Goal: Information Seeking & Learning: Learn about a topic

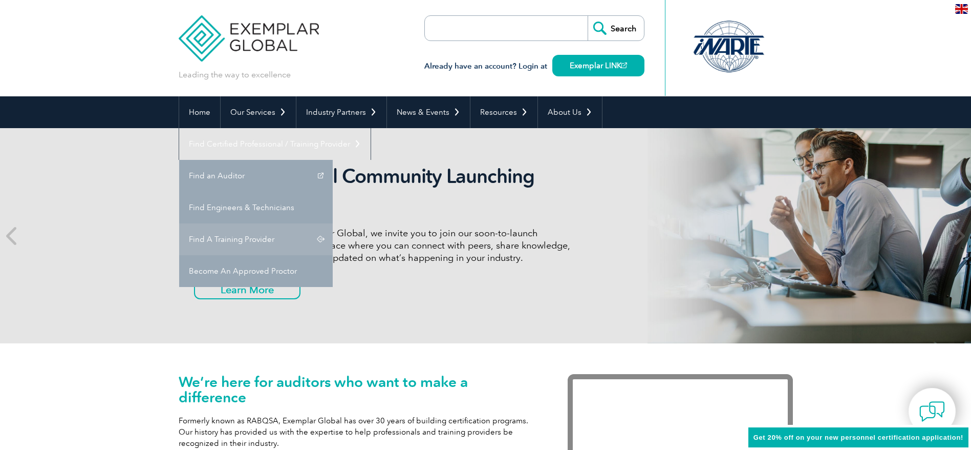
click at [333, 223] on link "Find A Training Provider" at bounding box center [256, 239] width 154 height 32
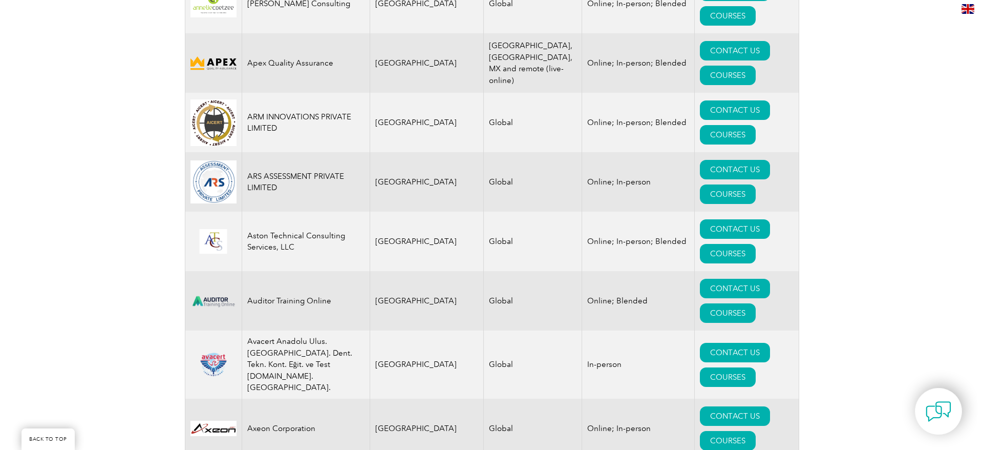
scroll to position [1348, 0]
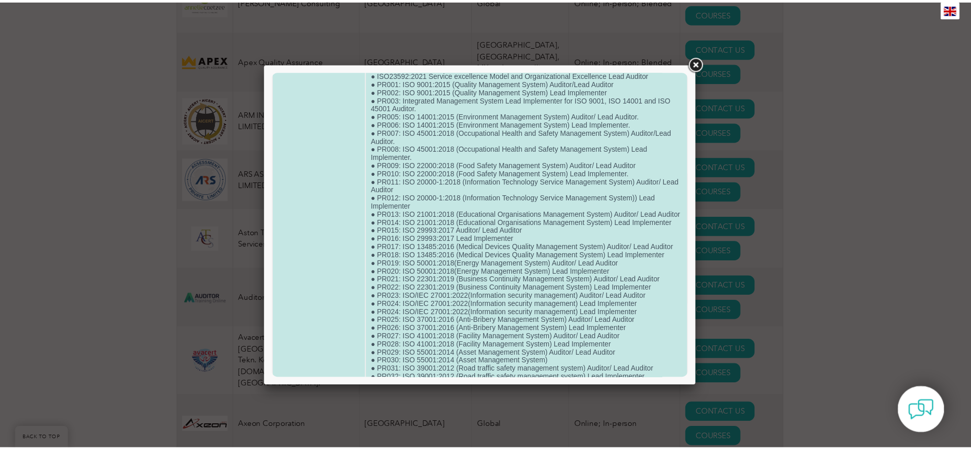
scroll to position [0, 0]
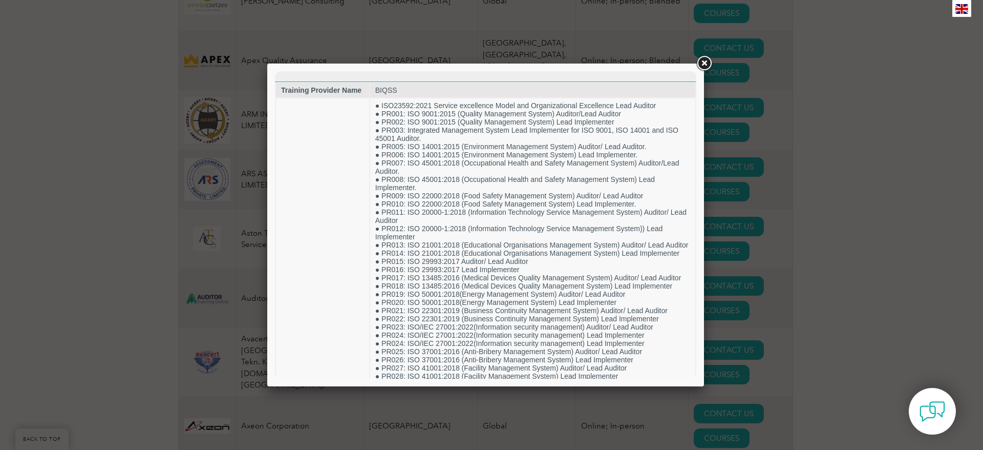
click at [704, 64] on link at bounding box center [704, 63] width 18 height 18
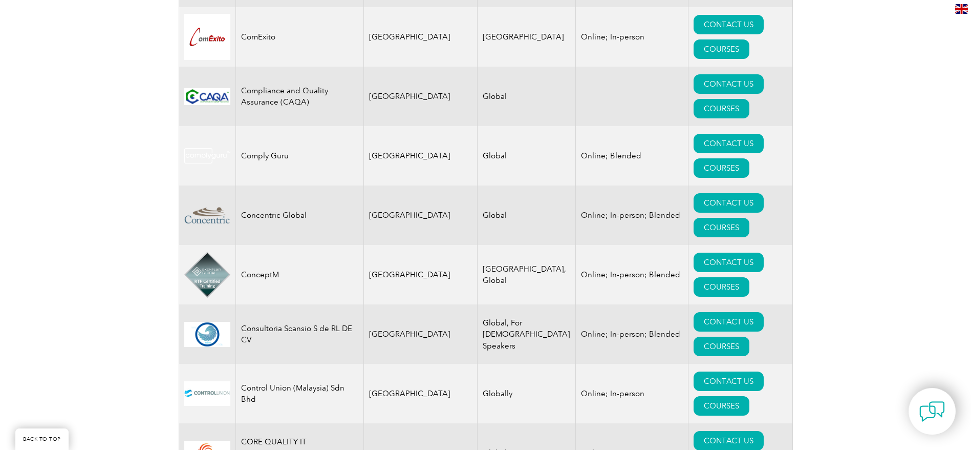
scroll to position [3560, 0]
